Goal: Communication & Community: Answer question/provide support

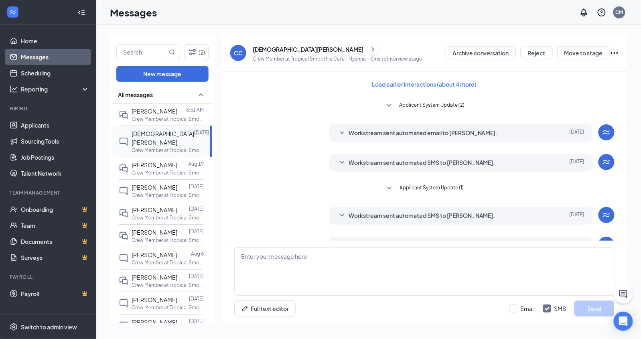
click at [146, 136] on span "[DEMOGRAPHIC_DATA][PERSON_NAME]" at bounding box center [162, 138] width 63 height 16
click at [32, 57] on link "Messages" at bounding box center [55, 57] width 69 height 16
click at [35, 58] on link "Messages" at bounding box center [55, 57] width 69 height 16
click at [35, 123] on link "Applicants" at bounding box center [55, 125] width 69 height 16
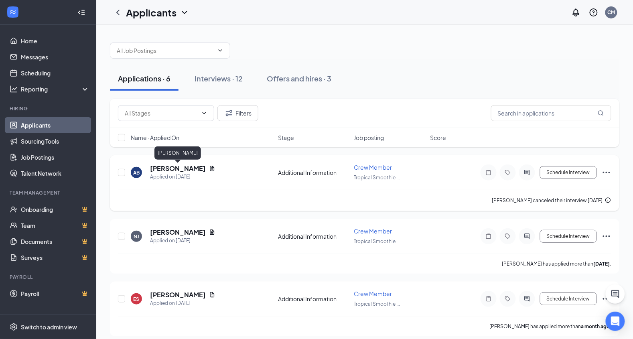
click at [178, 167] on h5 "[PERSON_NAME]" at bounding box center [178, 168] width 56 height 9
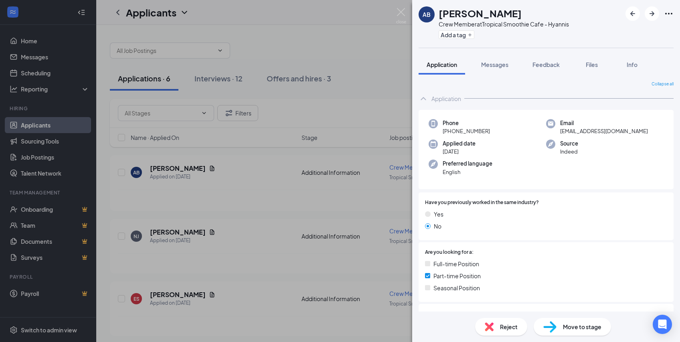
click at [51, 124] on div "AB [PERSON_NAME] Crew Member at Tropical Smoothie Cafe - Hyannis Add a tag Appl…" at bounding box center [340, 171] width 680 height 342
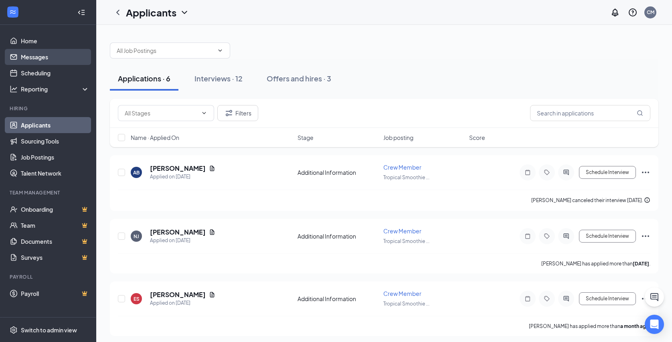
click at [34, 58] on link "Messages" at bounding box center [55, 57] width 69 height 16
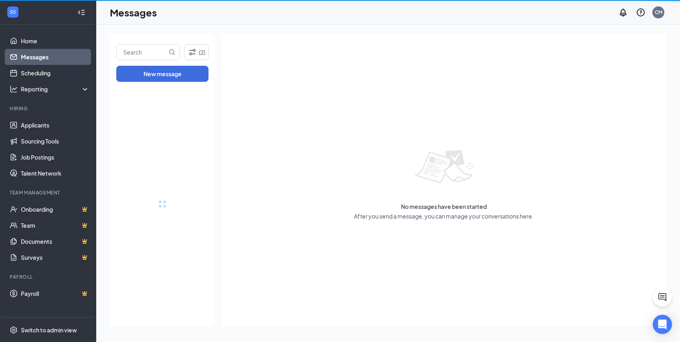
click at [34, 58] on link "Messages" at bounding box center [55, 57] width 69 height 16
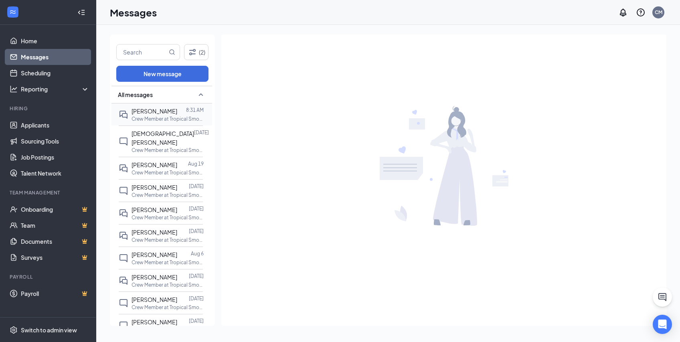
click at [164, 114] on div "[PERSON_NAME]" at bounding box center [154, 111] width 46 height 9
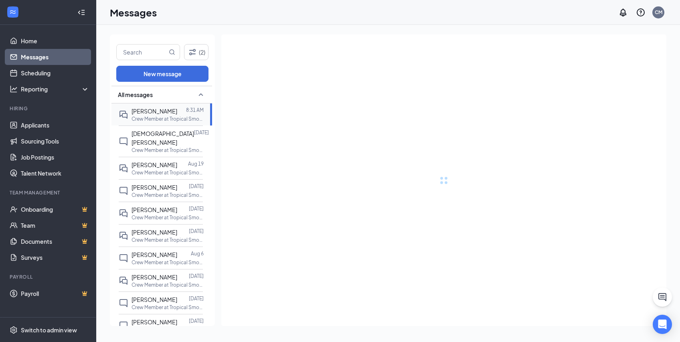
click at [164, 114] on div "[PERSON_NAME]" at bounding box center [154, 111] width 46 height 9
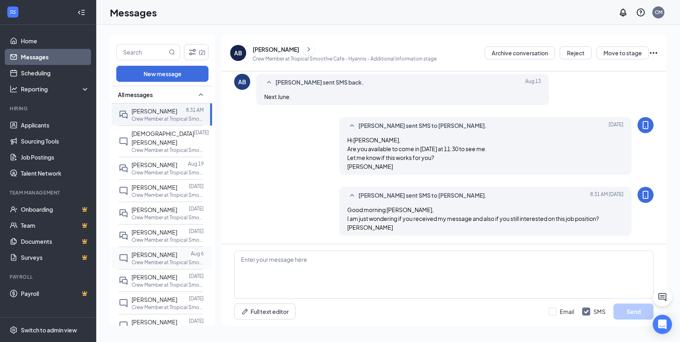
scroll to position [28, 0]
click at [138, 132] on span "[DEMOGRAPHIC_DATA][PERSON_NAME]" at bounding box center [162, 138] width 63 height 16
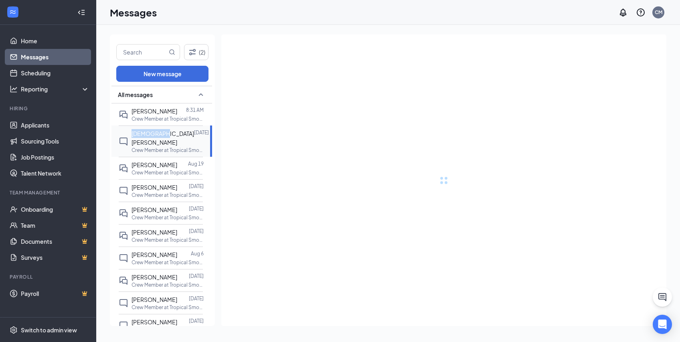
click at [138, 132] on span "[DEMOGRAPHIC_DATA][PERSON_NAME]" at bounding box center [162, 138] width 63 height 16
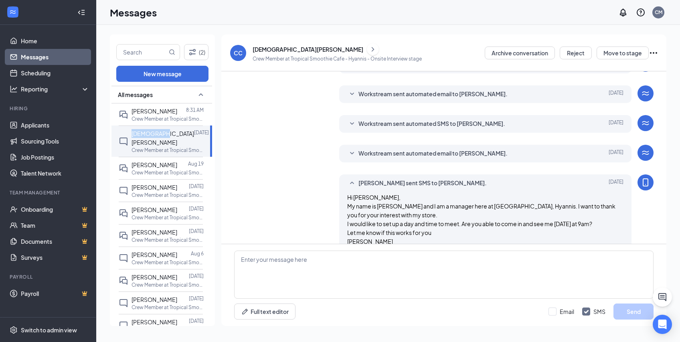
scroll to position [166, 0]
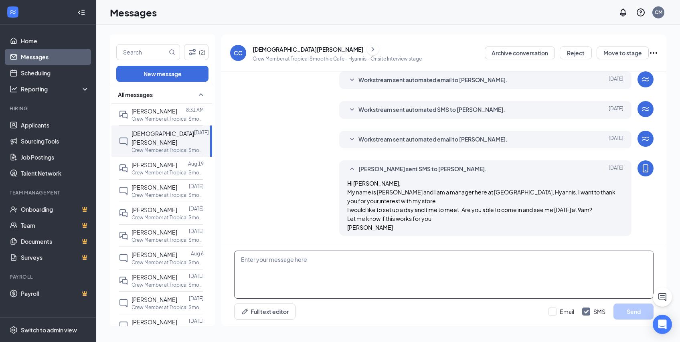
click at [242, 262] on textarea at bounding box center [443, 275] width 419 height 48
click at [134, 133] on span "[DEMOGRAPHIC_DATA][PERSON_NAME]" at bounding box center [162, 138] width 63 height 16
drag, startPoint x: 134, startPoint y: 133, endPoint x: 138, endPoint y: 133, distance: 4.4
click at [138, 133] on span "[DEMOGRAPHIC_DATA][PERSON_NAME]" at bounding box center [162, 138] width 63 height 16
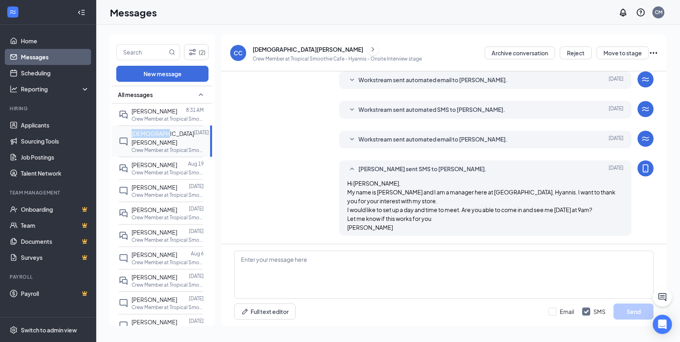
click at [138, 133] on span "[DEMOGRAPHIC_DATA][PERSON_NAME]" at bounding box center [162, 138] width 63 height 16
drag, startPoint x: 138, startPoint y: 133, endPoint x: 124, endPoint y: 133, distance: 14.0
click at [124, 137] on icon "ChatInactive" at bounding box center [124, 142] width 10 height 10
click at [172, 133] on span "[DEMOGRAPHIC_DATA][PERSON_NAME]" at bounding box center [162, 138] width 63 height 16
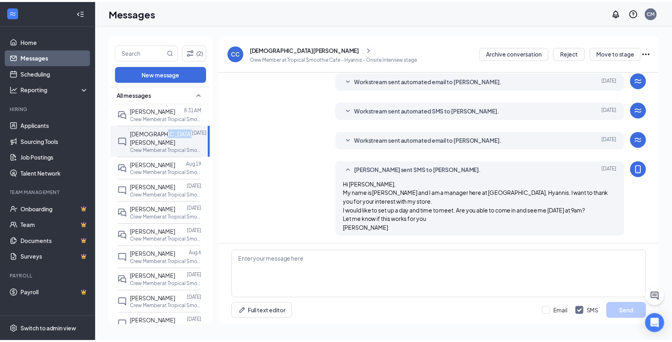
scroll to position [165, 0]
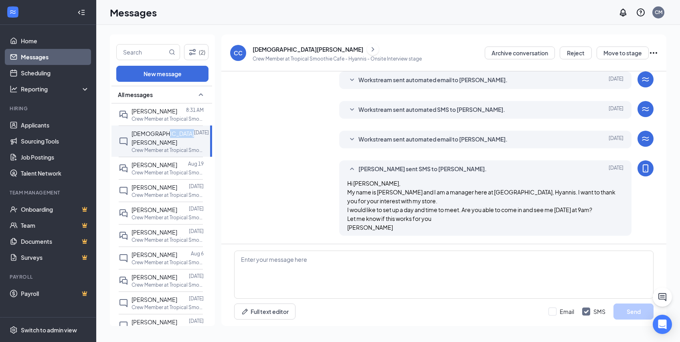
click at [369, 47] on icon "ChevronRight" at bounding box center [373, 49] width 8 height 10
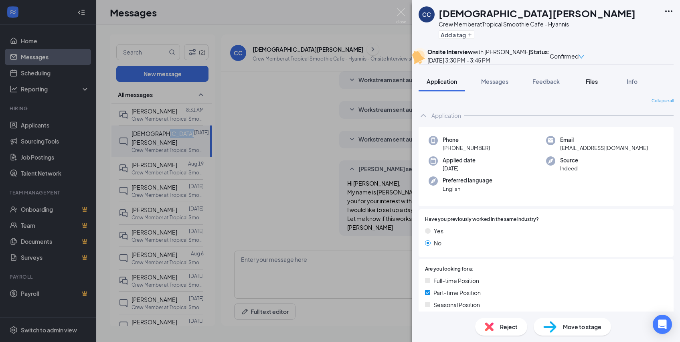
click at [584, 91] on button "Files" at bounding box center [592, 81] width 32 height 20
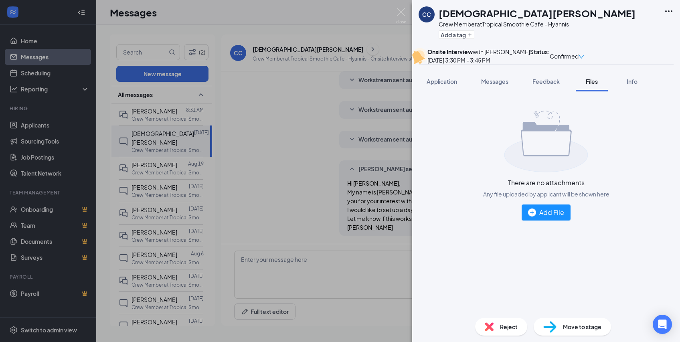
click at [310, 14] on div "CC [DEMOGRAPHIC_DATA][PERSON_NAME] Crew Member at Tropical Smoothie Cafe - Hyan…" at bounding box center [340, 171] width 680 height 342
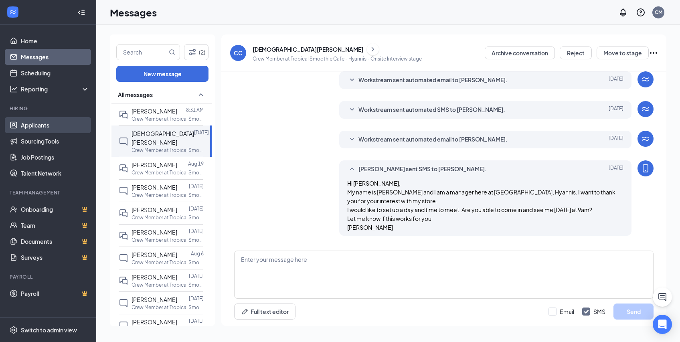
click at [40, 123] on link "Applicants" at bounding box center [55, 125] width 69 height 16
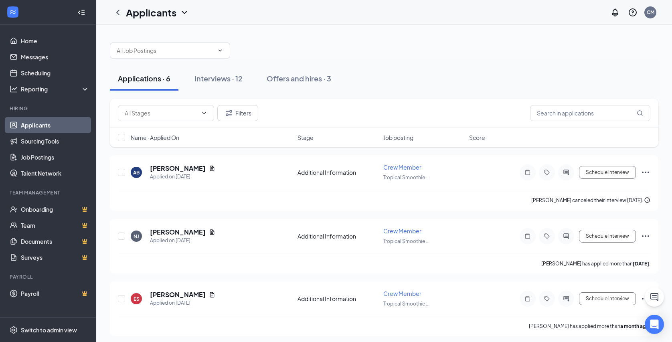
click at [30, 123] on link "Applicants" at bounding box center [55, 125] width 69 height 16
click at [33, 60] on link "Messages" at bounding box center [55, 57] width 69 height 16
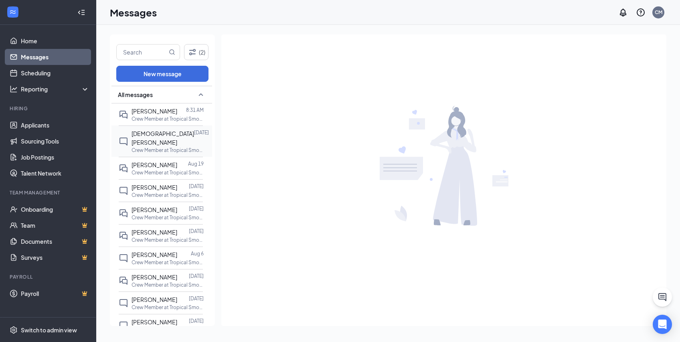
click at [124, 138] on icon "ChatInactive" at bounding box center [124, 142] width 10 height 10
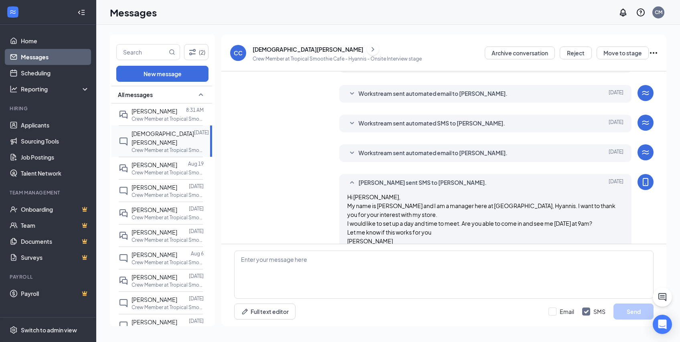
scroll to position [166, 0]
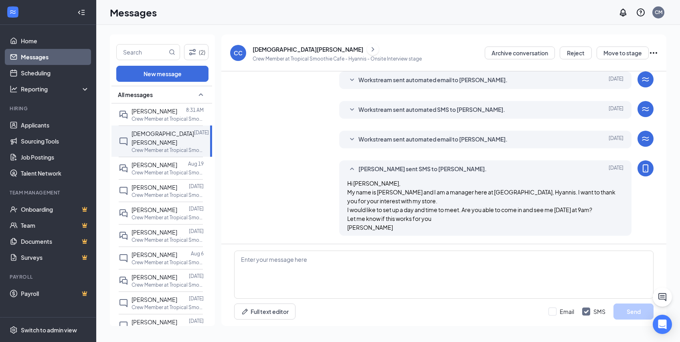
click at [241, 54] on div "CC" at bounding box center [238, 53] width 9 height 8
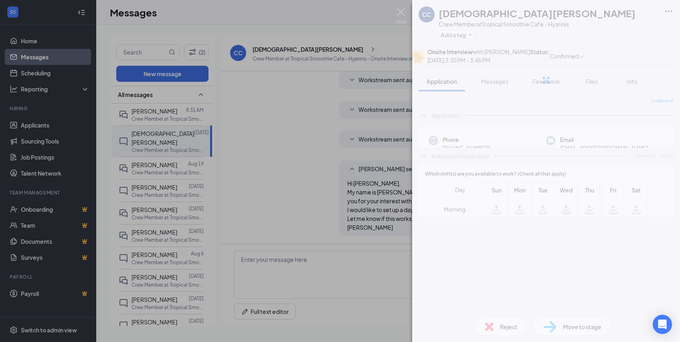
click at [271, 51] on div "CC [DEMOGRAPHIC_DATA][PERSON_NAME] Crew Member at Tropical Smoothie Cafe - Hyan…" at bounding box center [340, 171] width 680 height 342
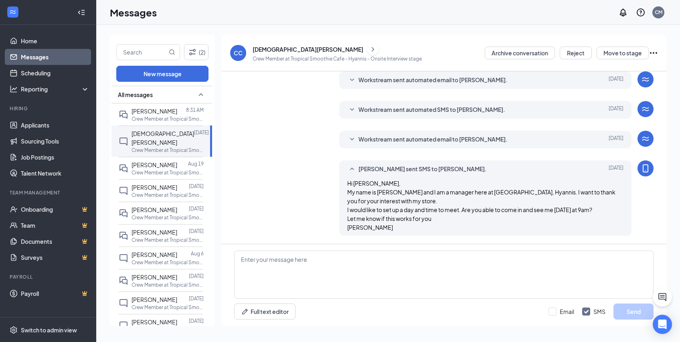
click at [369, 53] on icon "ChevronRight" at bounding box center [373, 49] width 8 height 10
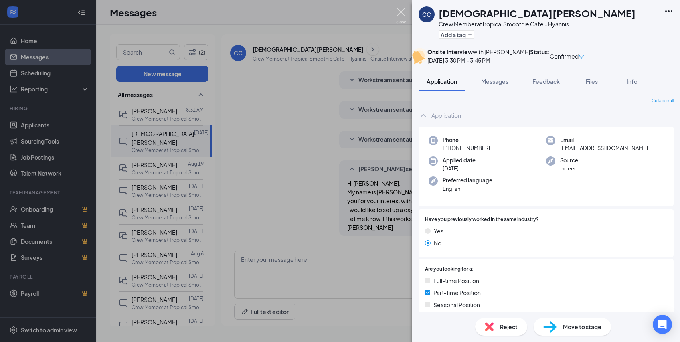
click at [402, 11] on img at bounding box center [401, 16] width 10 height 16
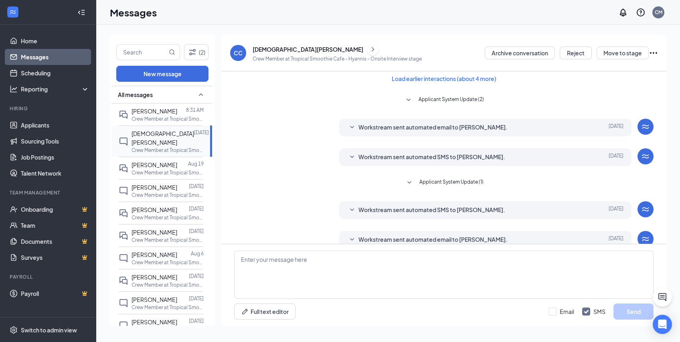
scroll to position [5, 0]
click at [39, 123] on link "Applicants" at bounding box center [55, 125] width 69 height 16
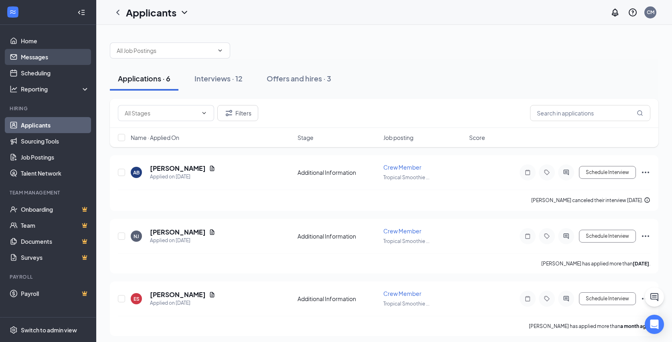
click at [34, 56] on link "Messages" at bounding box center [55, 57] width 69 height 16
